Goal: Find specific page/section: Find specific page/section

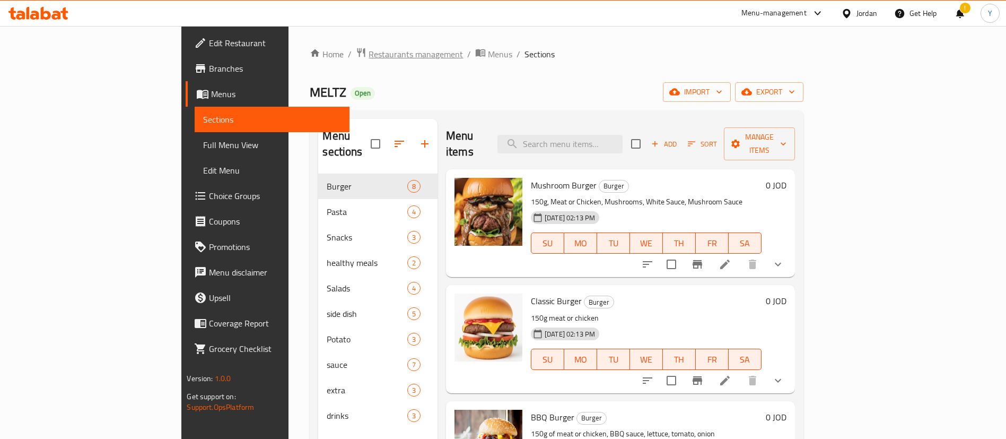
drag, startPoint x: 0, startPoint y: 0, endPoint x: 305, endPoint y: 49, distance: 308.9
click at [369, 49] on span "Restaurants management" at bounding box center [416, 54] width 94 height 13
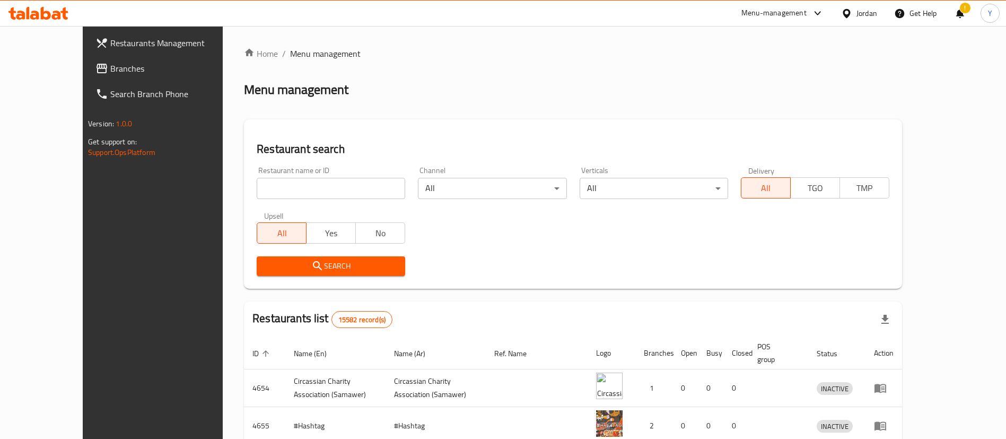
click at [290, 186] on input "search" at bounding box center [331, 188] width 148 height 21
click at [292, 185] on input "search" at bounding box center [331, 188] width 148 height 21
type input "lhb"
click button "Search" at bounding box center [331, 266] width 148 height 20
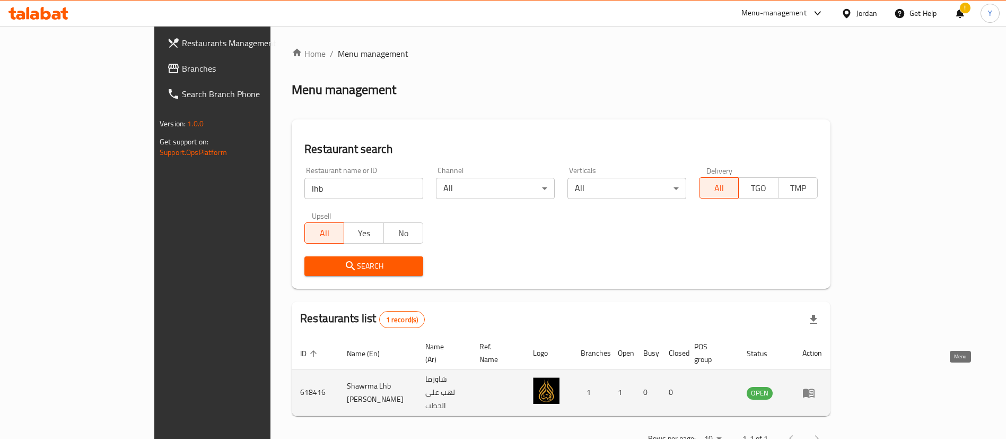
click at [815, 386] on icon "enhanced table" at bounding box center [808, 392] width 13 height 13
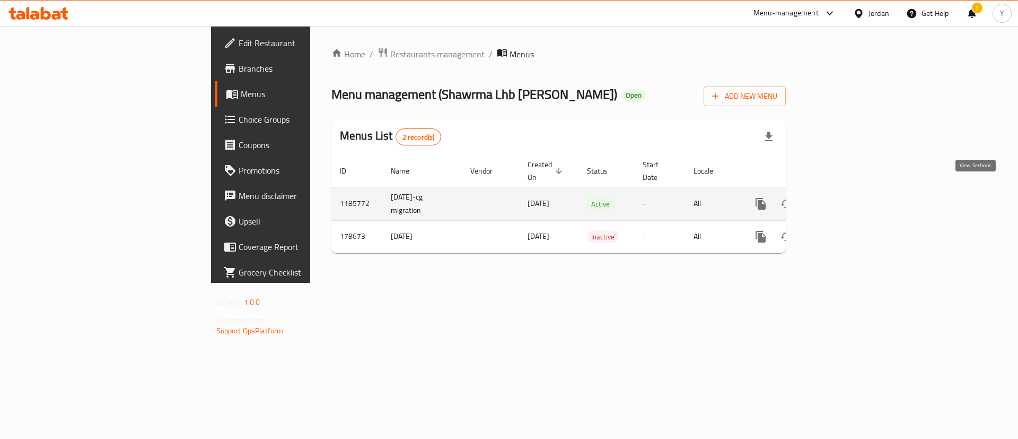
click at [844, 197] on icon "enhanced table" at bounding box center [837, 203] width 13 height 13
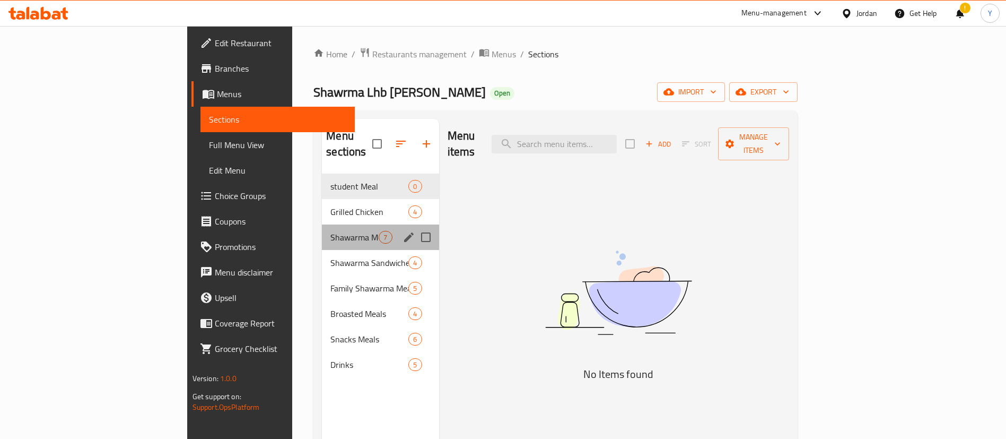
click at [322, 228] on div "Shawarma Meals 7" at bounding box center [380, 236] width 117 height 25
